Goal: Information Seeking & Learning: Learn about a topic

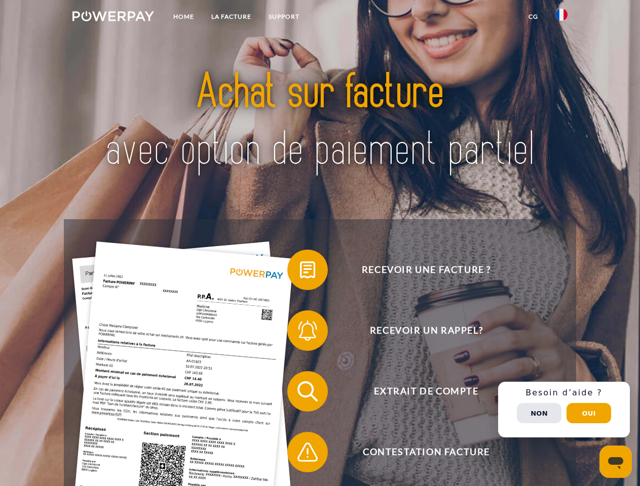
click at [113, 18] on img at bounding box center [113, 16] width 82 height 10
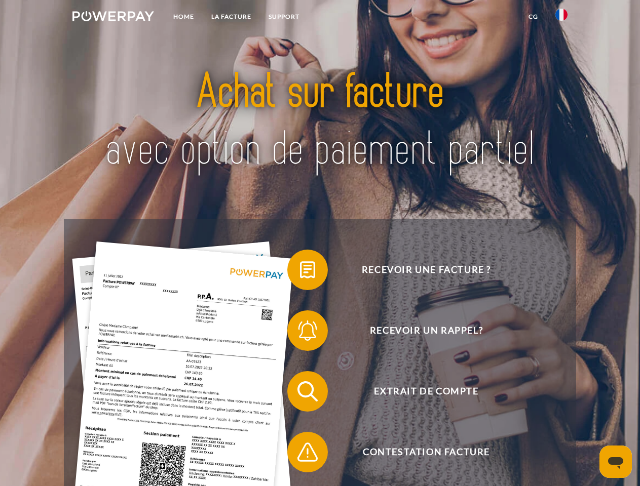
click at [561, 18] on img at bounding box center [561, 15] width 12 height 12
click at [533, 17] on link "CG" at bounding box center [533, 17] width 27 height 18
click at [300, 272] on span at bounding box center [292, 270] width 51 height 51
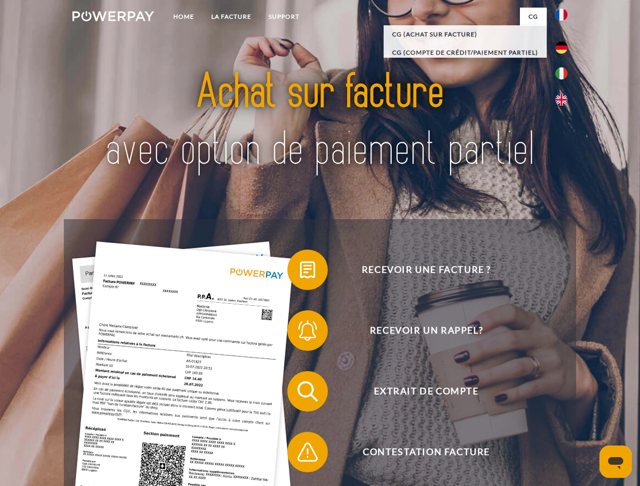
click at [300, 333] on span at bounding box center [292, 331] width 51 height 51
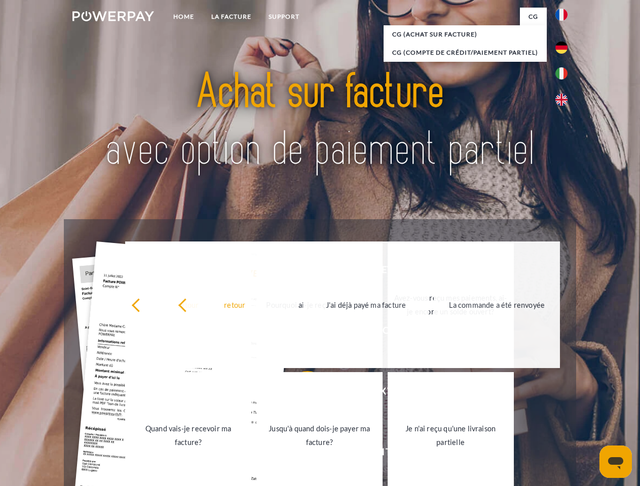
click at [300, 394] on link "Jusqu'à quand dois-je payer ma facture?" at bounding box center [319, 435] width 126 height 127
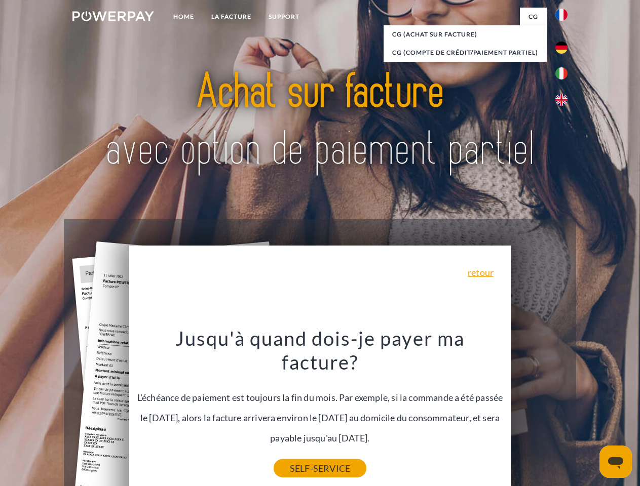
click at [300, 460] on link "SELF-SERVICE" at bounding box center [320, 469] width 93 height 18
click at [564, 410] on div "Recevoir une facture ? Recevoir un rappel? Extrait de compte retour" at bounding box center [320, 421] width 512 height 405
click at [539, 412] on span "Extrait de compte" at bounding box center [426, 391] width 248 height 41
click at [589, 414] on header "Home LA FACTURE Support" at bounding box center [320, 350] width 640 height 700
